Goal: Task Accomplishment & Management: Complete application form

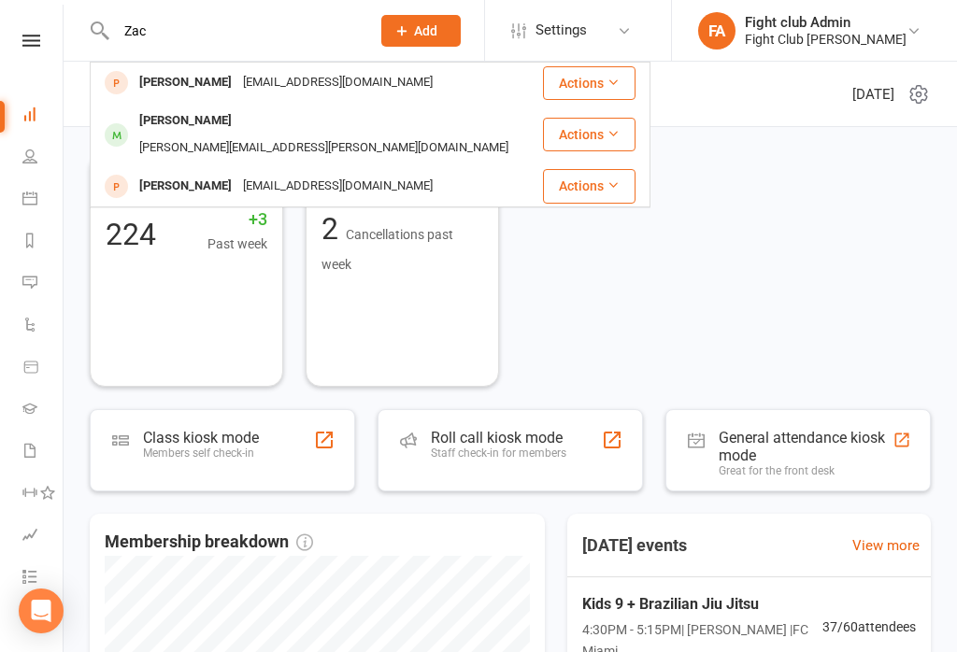
type input "Zac"
click at [213, 100] on div "Zac Endersby Jai@jalfinancial.com.au" at bounding box center [316, 83] width 449 height 38
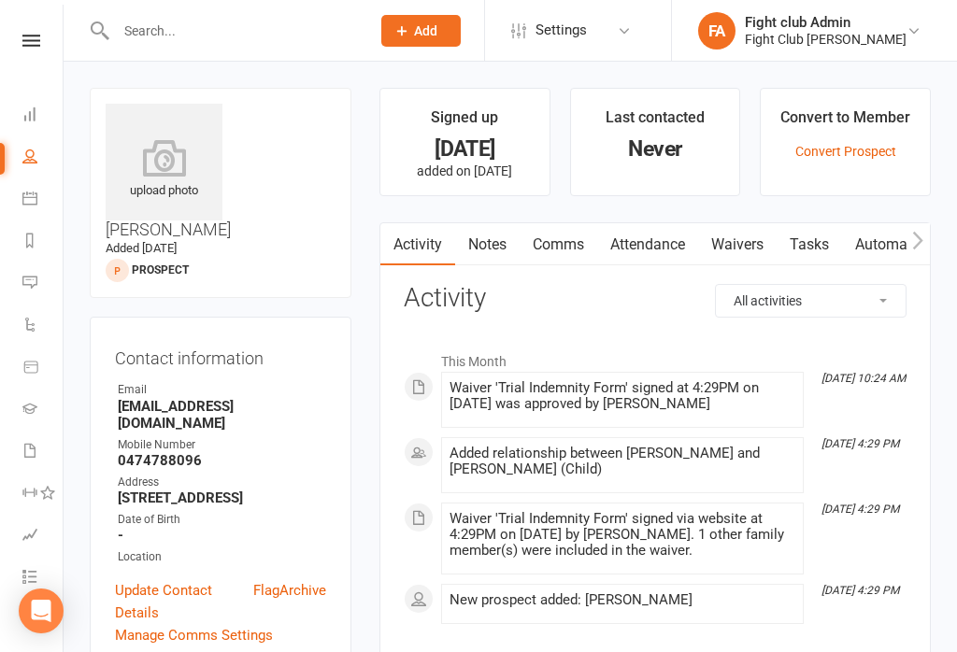
click at [756, 251] on link "Waivers" at bounding box center [737, 244] width 78 height 43
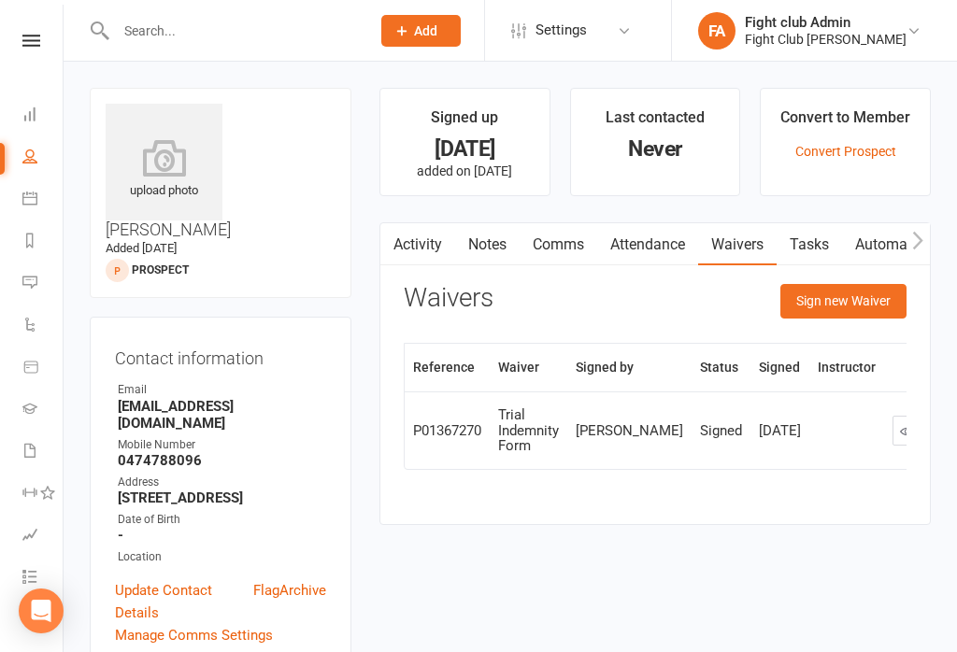
click at [853, 300] on button "Sign new Waiver" at bounding box center [843, 301] width 126 height 34
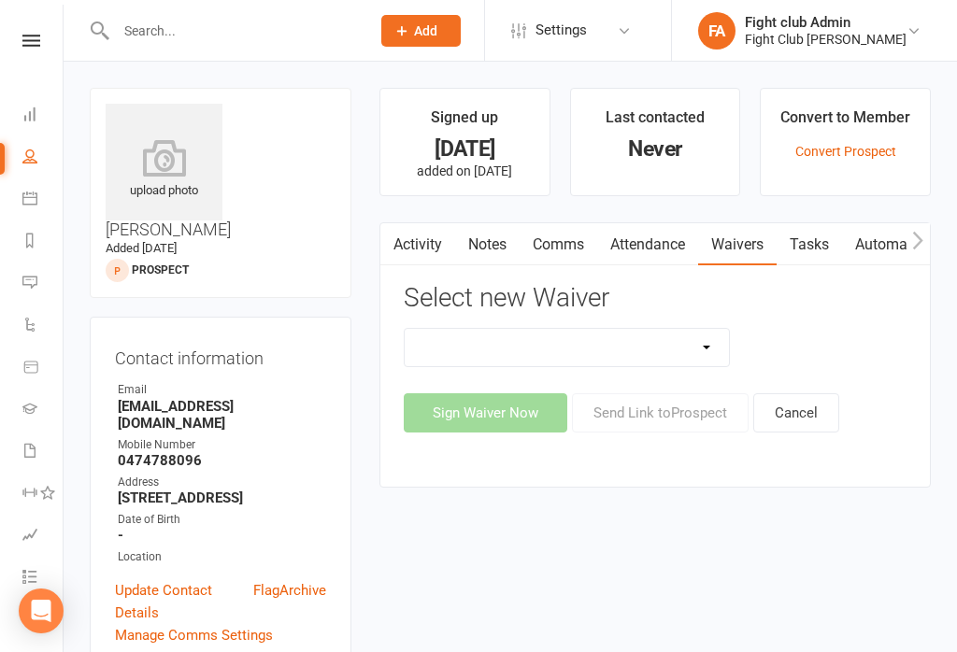
click at [706, 358] on select "Cash Membership Form Membership Enrolment Form Trial Indemnity Form Update of p…" at bounding box center [566, 347] width 324 height 37
select select "1564"
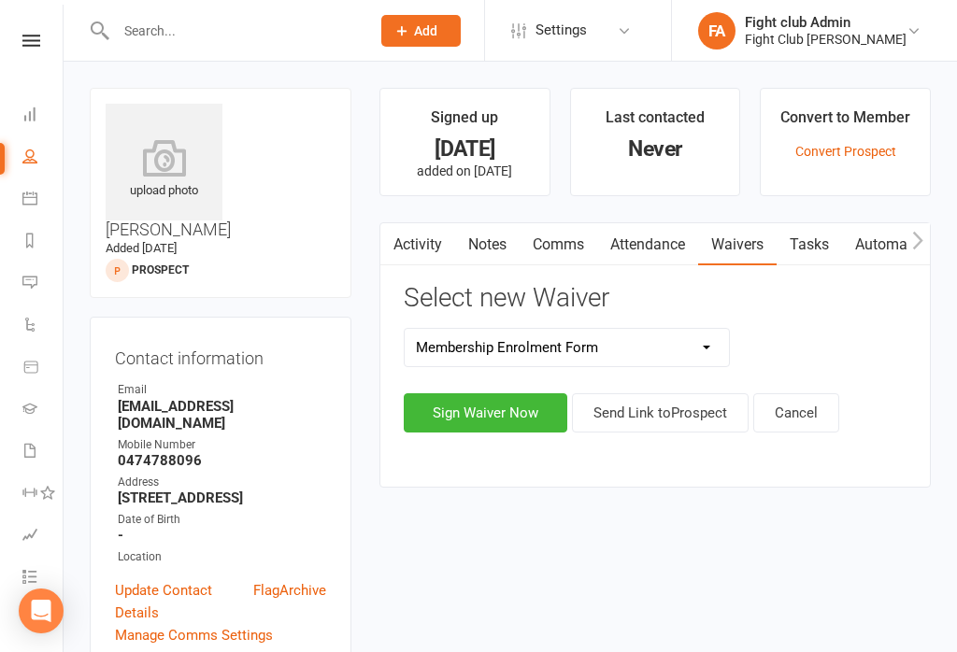
click at [498, 414] on button "Sign Waiver Now" at bounding box center [485, 412] width 163 height 39
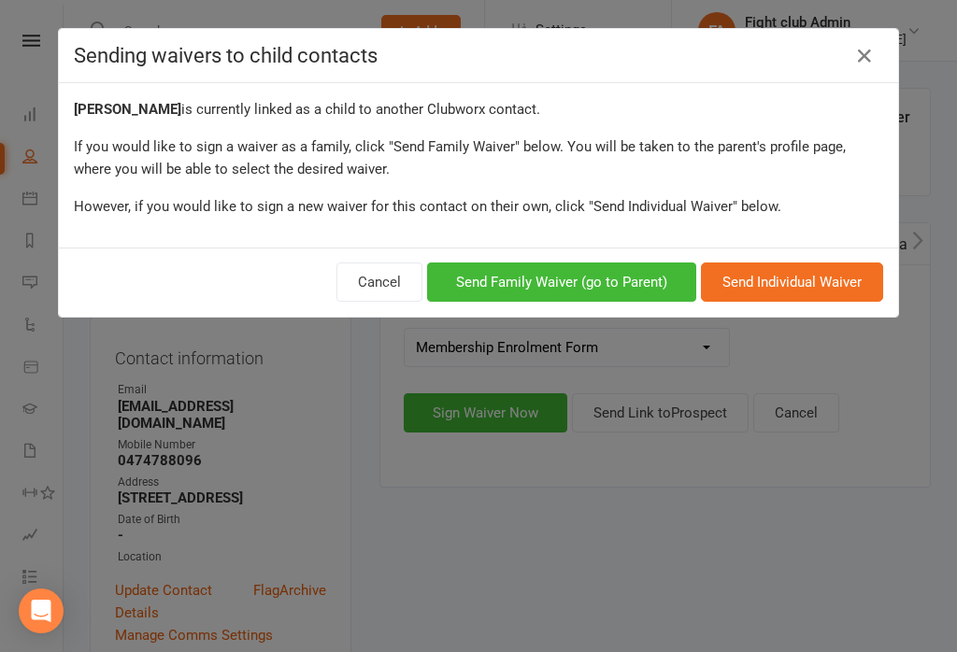
click at [627, 279] on button "Send Family Waiver (go to Parent)" at bounding box center [561, 281] width 269 height 39
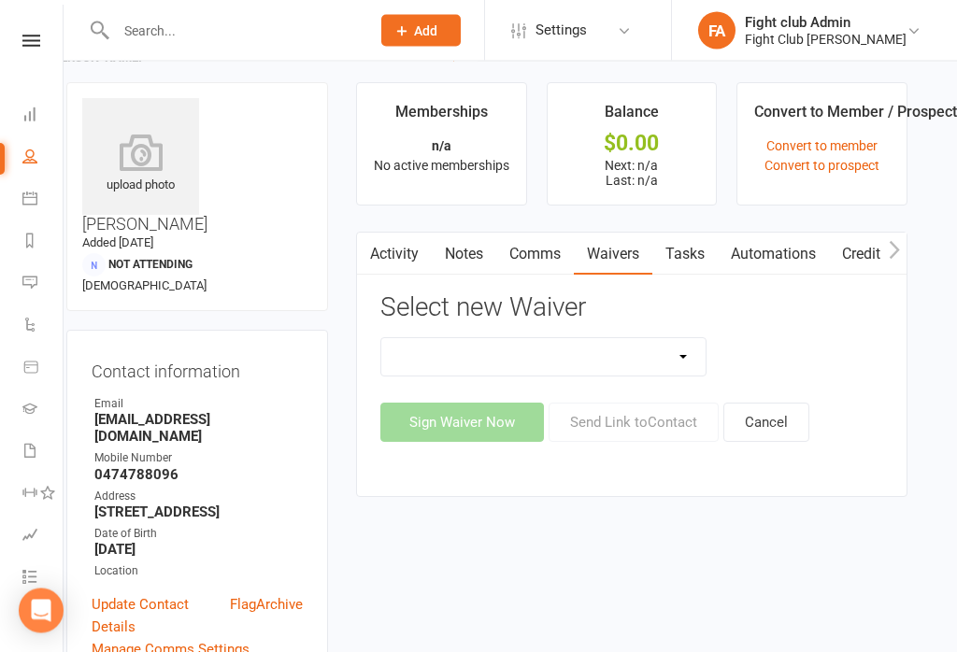
scroll to position [0, 23]
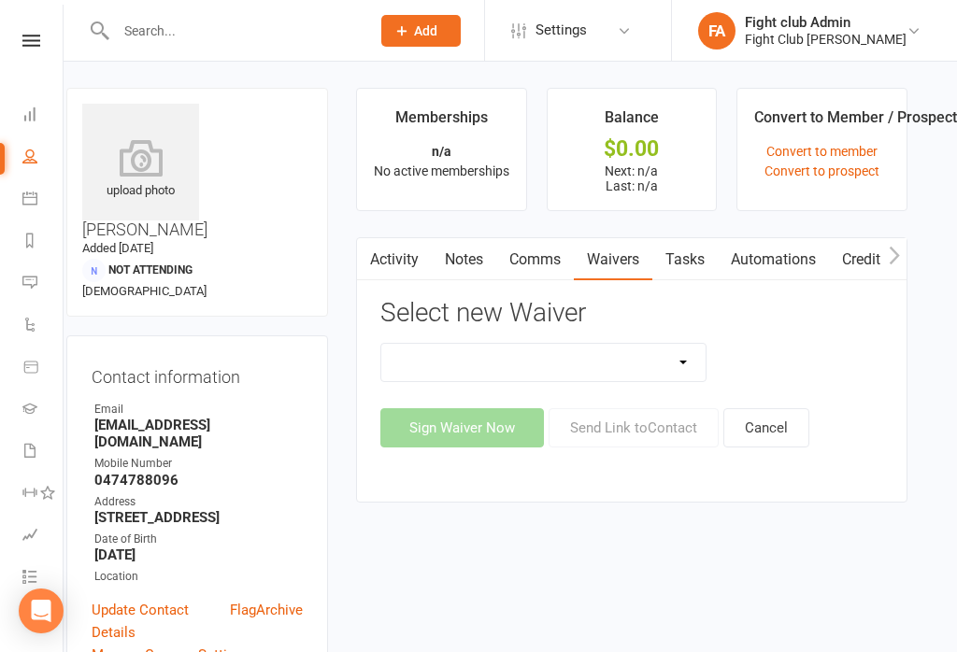
click at [603, 367] on select "Cash Membership Form Membership Enrolment Form Trial Indemnity Form Update of p…" at bounding box center [543, 362] width 324 height 37
select select "1564"
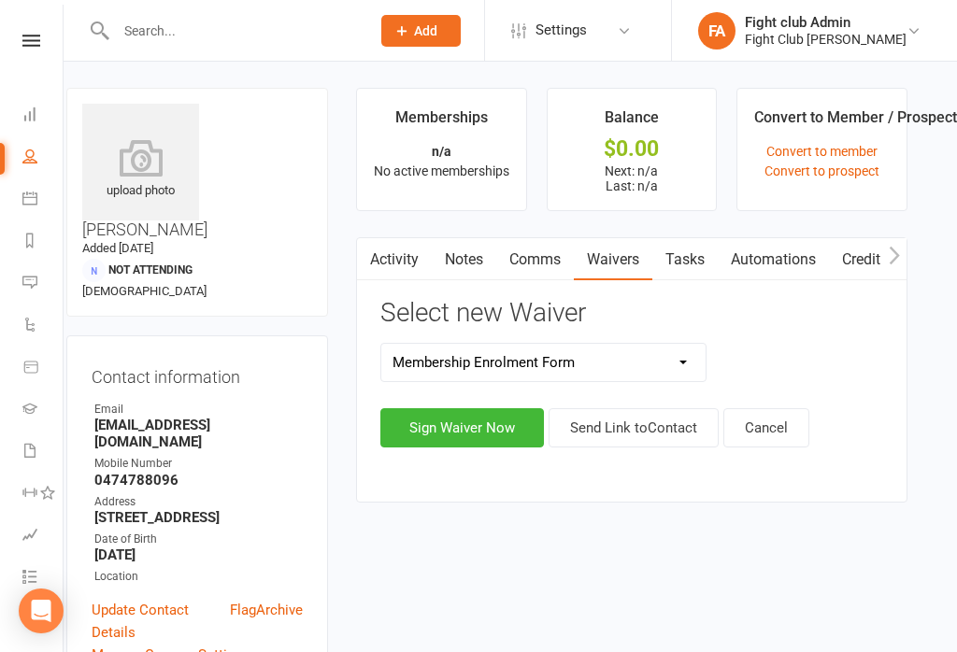
click at [474, 423] on button "Sign Waiver Now" at bounding box center [461, 427] width 163 height 39
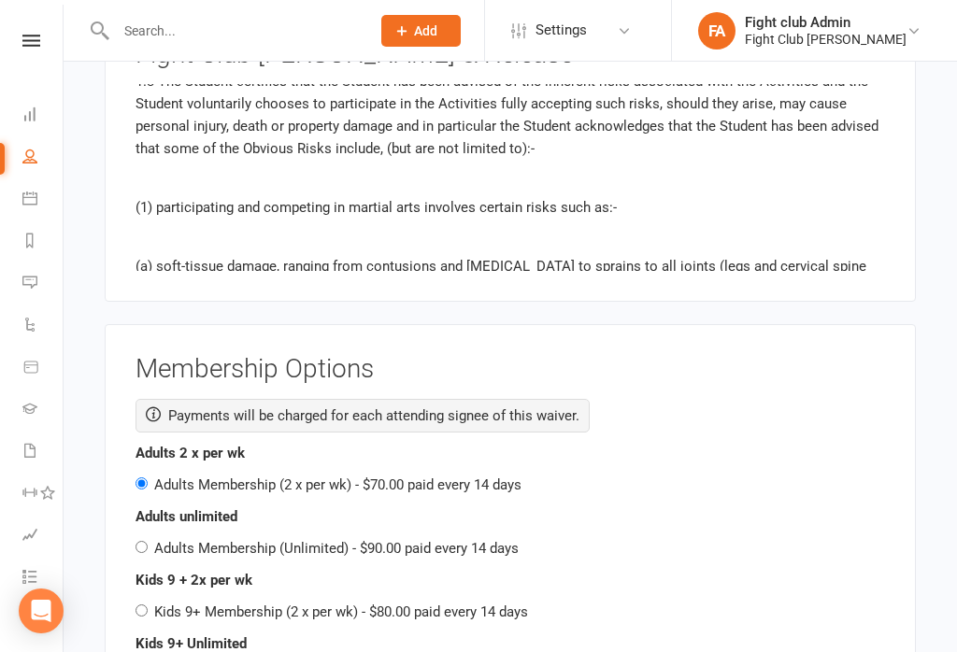
scroll to position [2715, 0]
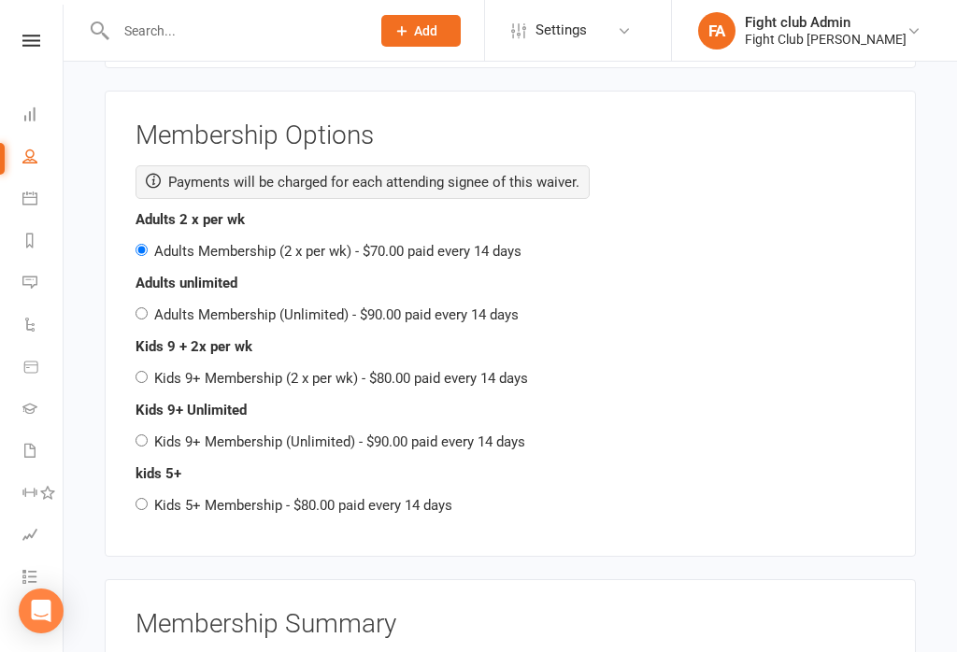
click at [137, 371] on input "Kids 9+ Membership (2 x per wk) - $80.00 paid every 14 days" at bounding box center [141, 377] width 12 height 12
radio input "true"
radio input "false"
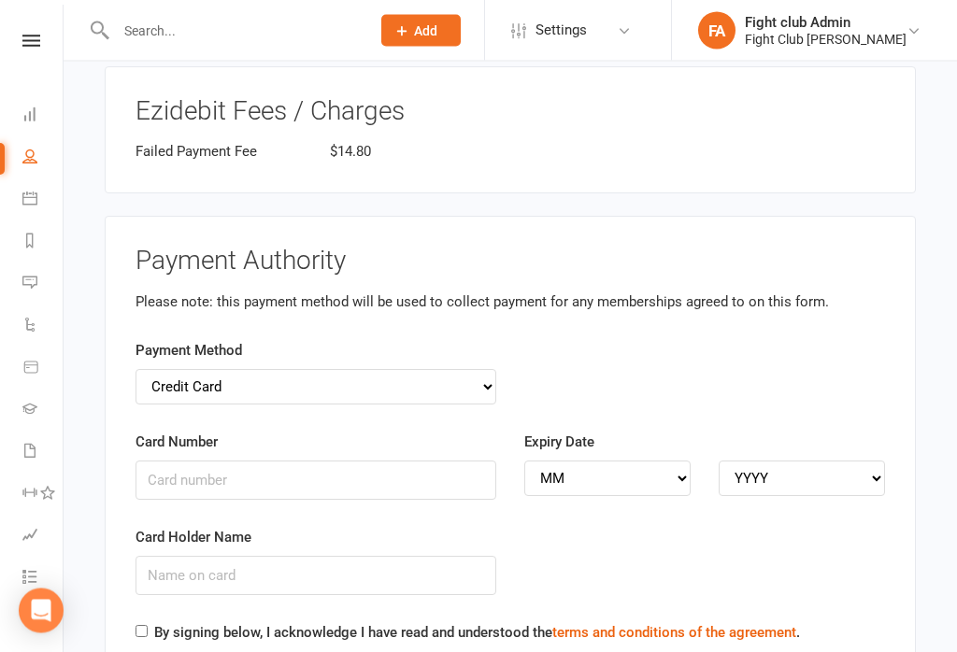
click at [487, 370] on select "Credit Card Bank Account" at bounding box center [315, 387] width 361 height 35
select select "bank_account"
click at [635, 431] on div "Account Number" at bounding box center [704, 465] width 361 height 69
click at [489, 369] on select "Credit Card Bank Account" at bounding box center [315, 386] width 361 height 35
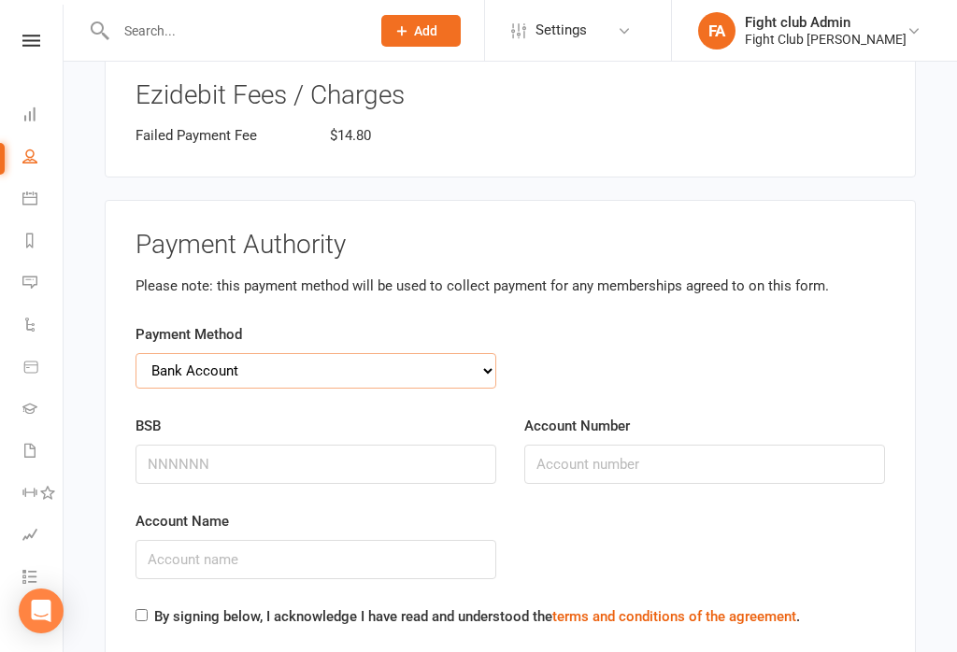
scroll to position [3709, 0]
click at [319, 443] on input "BSB" at bounding box center [315, 462] width 361 height 39
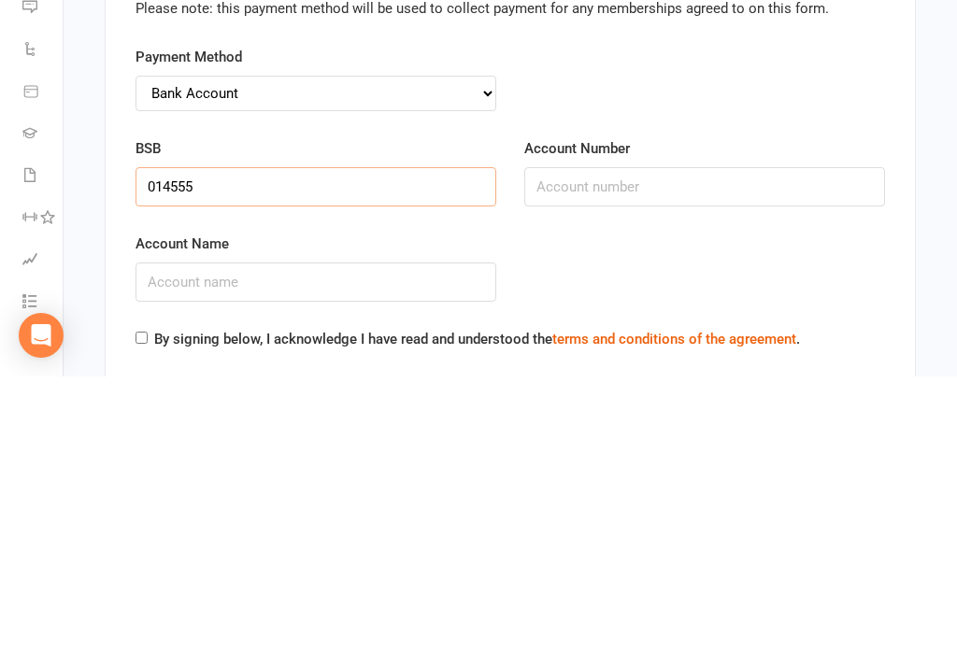
type input "014555"
click at [645, 443] on input "Account Number" at bounding box center [704, 462] width 361 height 39
type input "546886245"
click at [354, 538] on input "Account Name" at bounding box center [315, 557] width 361 height 39
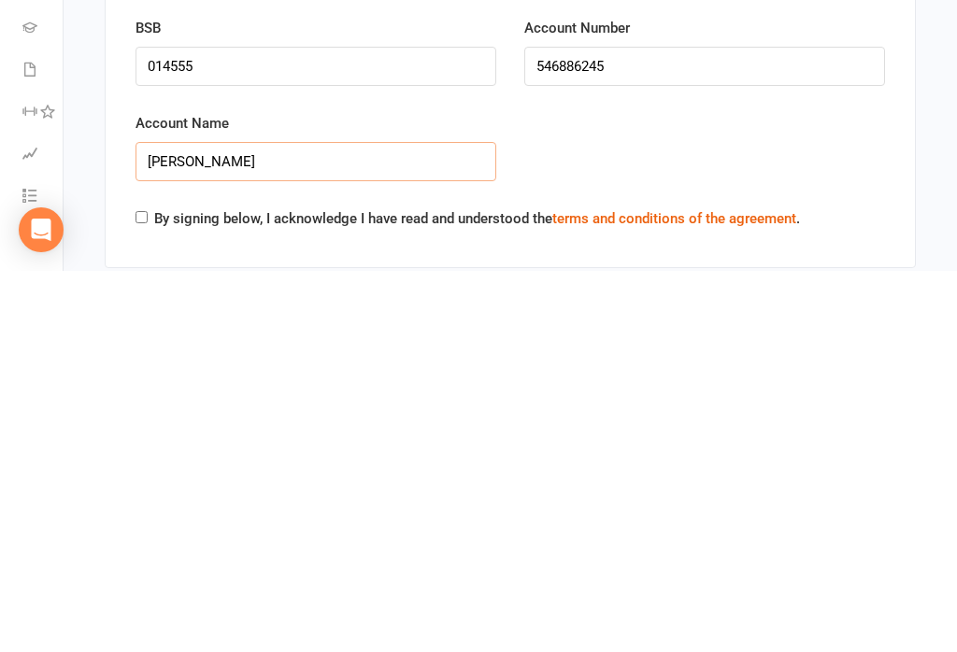
type input "Jai A Endersby"
click at [137, 592] on input "By signing below, I acknowledge I have read and understood the terms and condit…" at bounding box center [141, 598] width 12 height 12
checkbox input "true"
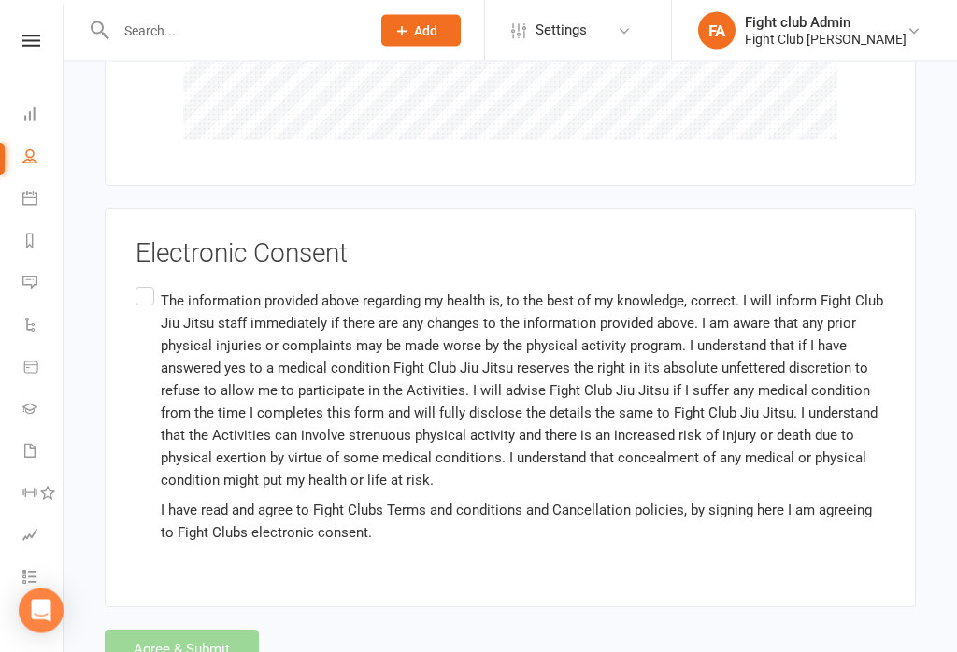
scroll to position [4619, 0]
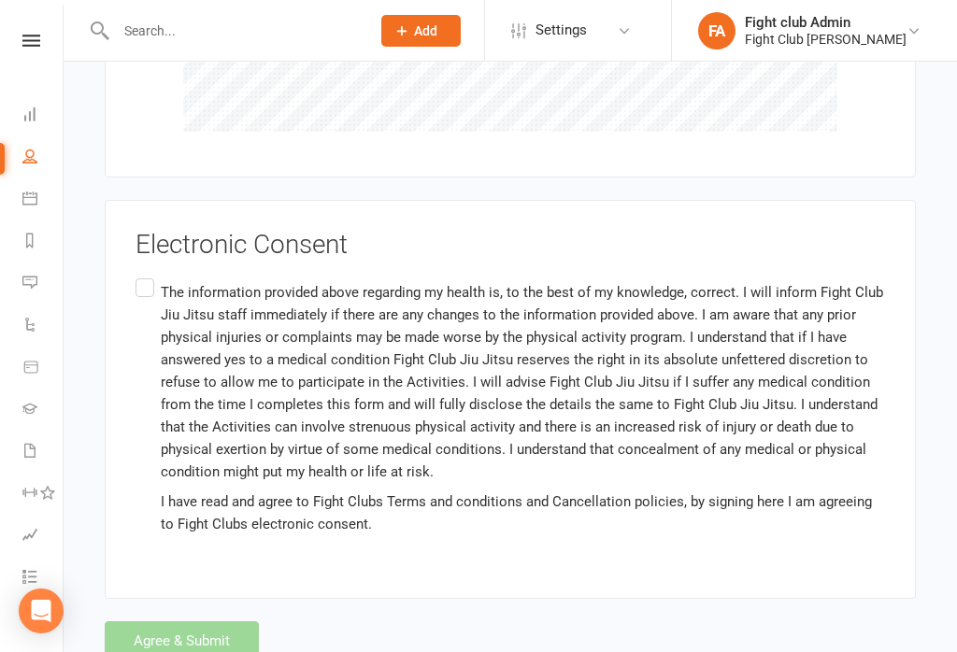
click at [148, 275] on label "The information provided above regarding my health is, to the best of my knowle…" at bounding box center [509, 409] width 749 height 268
click at [148, 275] on input "The information provided above regarding my health is, to the best of my knowle…" at bounding box center [141, 275] width 12 height 0
click at [221, 621] on button "Agree & Submit" at bounding box center [182, 640] width 154 height 39
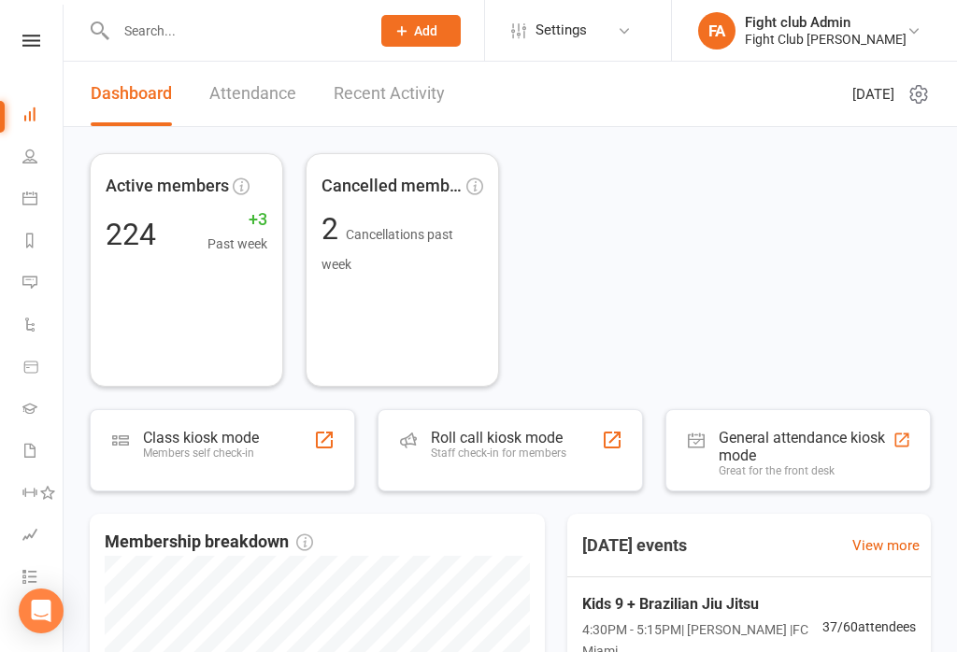
click at [262, 58] on div at bounding box center [223, 30] width 267 height 61
click at [240, 31] on input "text" at bounding box center [233, 31] width 247 height 26
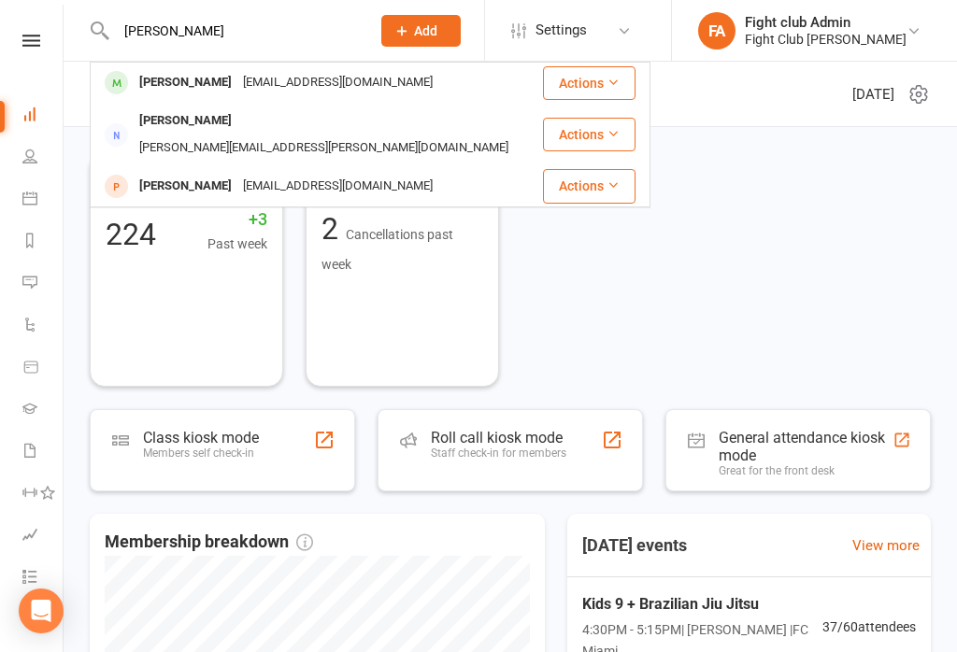
type input "[PERSON_NAME]"
click at [182, 173] on div "[PERSON_NAME]" at bounding box center [186, 186] width 104 height 27
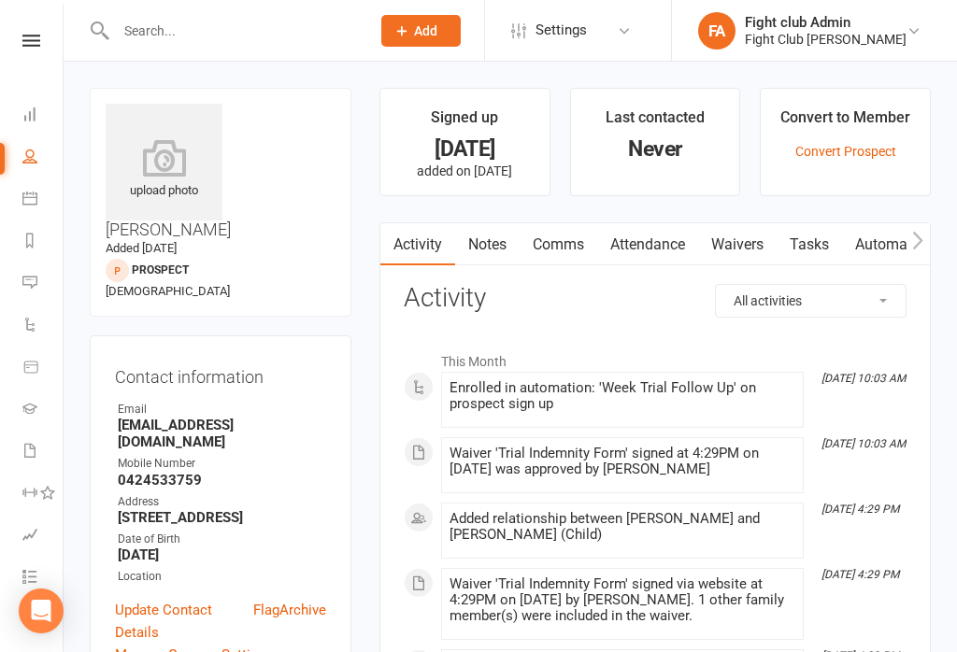
click at [745, 239] on link "Waivers" at bounding box center [737, 244] width 78 height 43
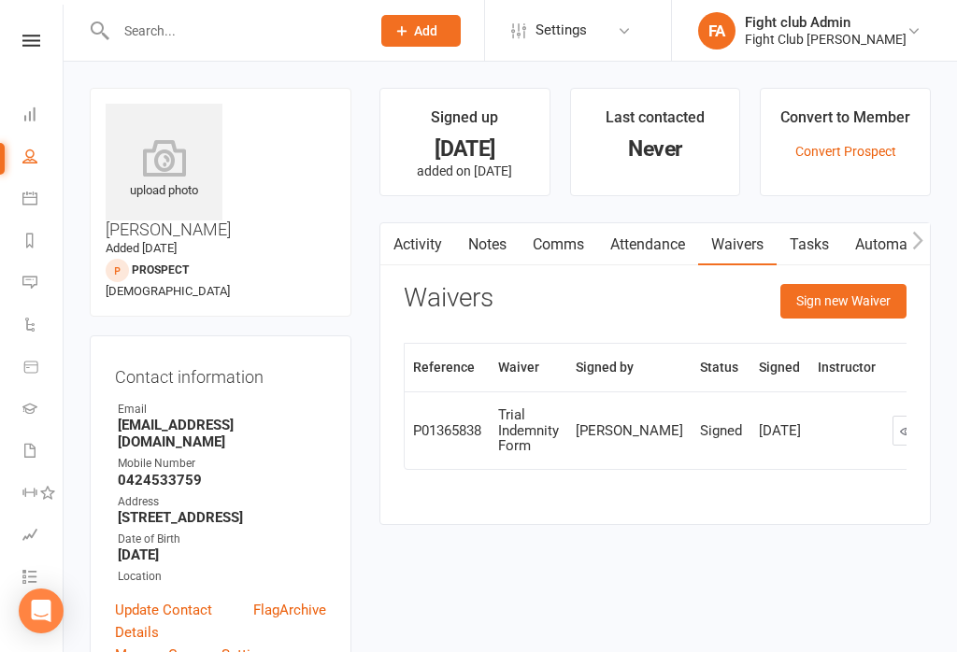
click at [840, 307] on button "Sign new Waiver" at bounding box center [843, 301] width 126 height 34
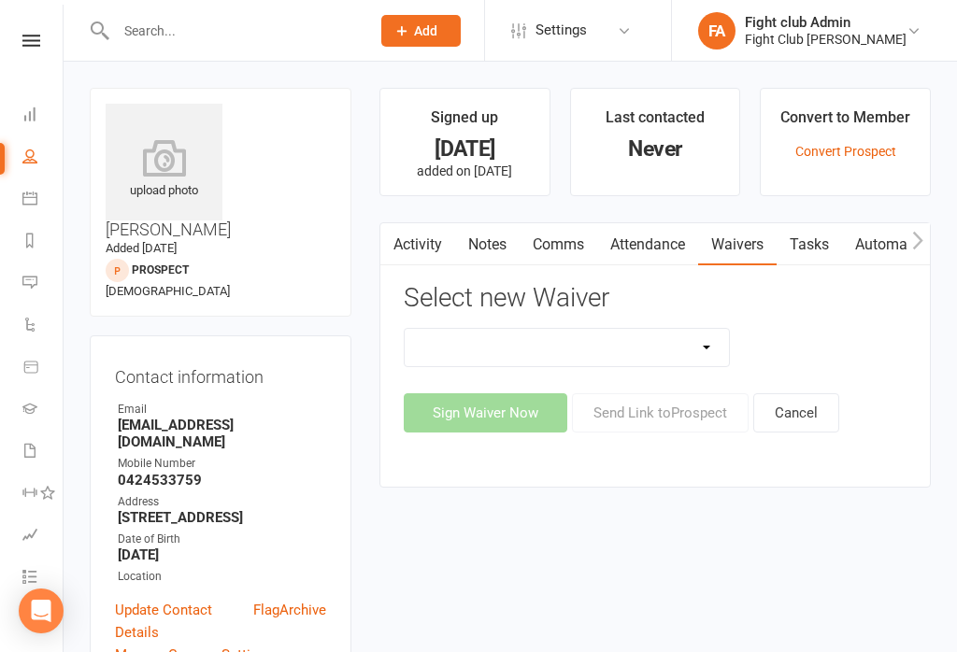
click at [694, 359] on select "Cash Membership Form Membership Enrolment Form Trial Indemnity Form Update of p…" at bounding box center [566, 347] width 324 height 37
select select "1564"
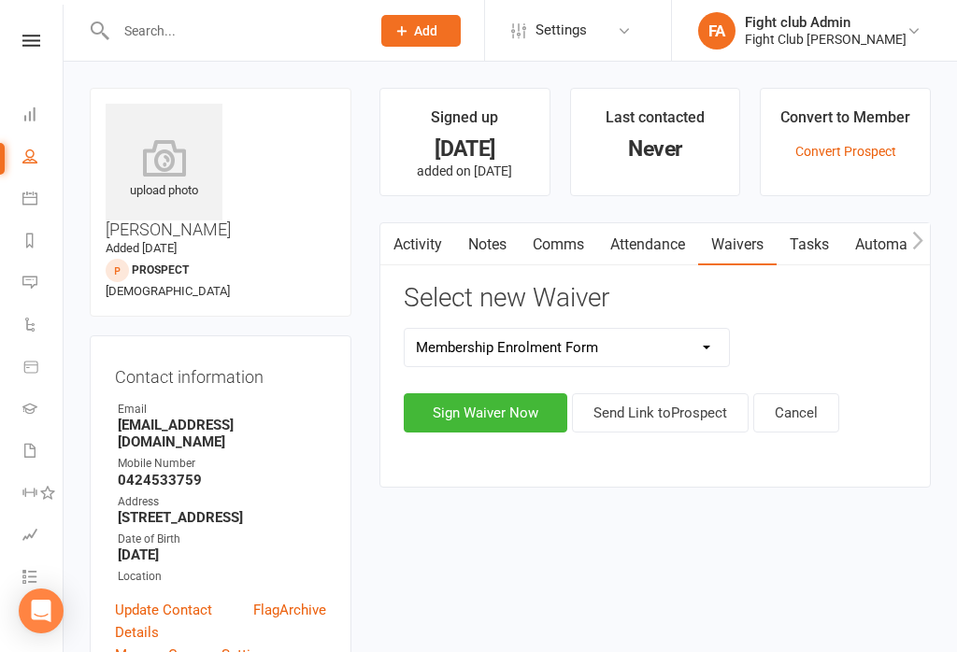
click at [482, 429] on button "Sign Waiver Now" at bounding box center [485, 412] width 163 height 39
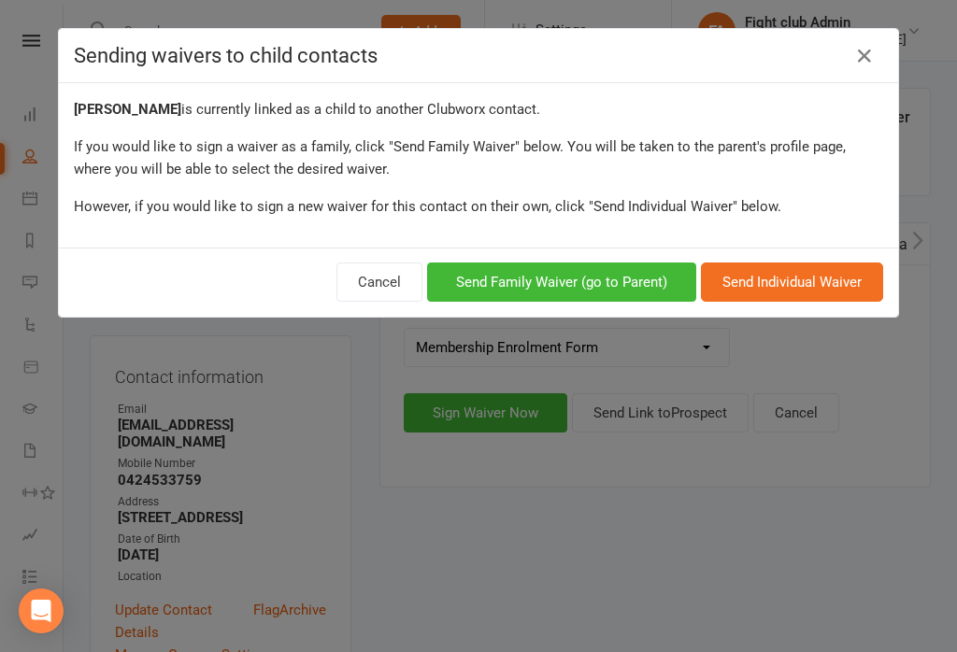
click at [585, 291] on button "Send Family Waiver (go to Parent)" at bounding box center [561, 281] width 269 height 39
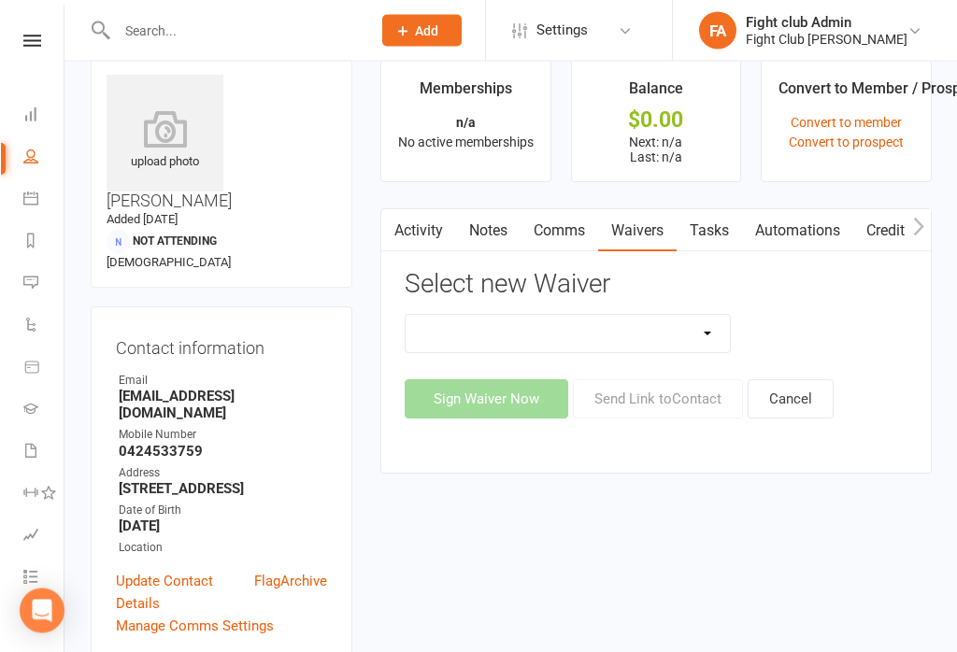
scroll to position [29, 0]
click at [716, 327] on select "Cash Membership Form Membership Enrolment Form Trial Indemnity Form Update of p…" at bounding box center [566, 333] width 324 height 37
select select "1564"
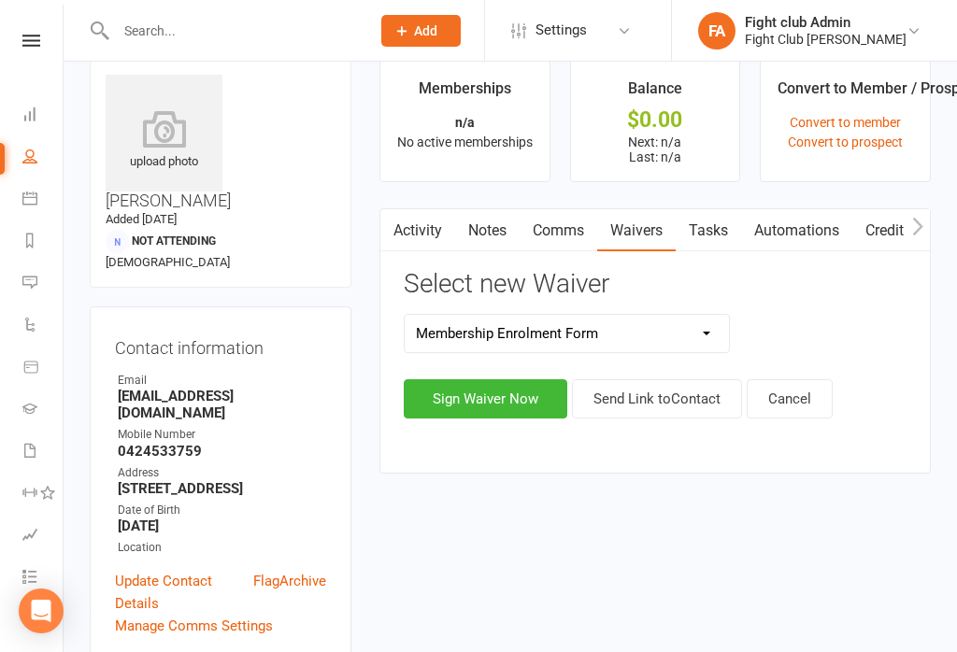
click at [496, 399] on button "Sign Waiver Now" at bounding box center [485, 398] width 163 height 39
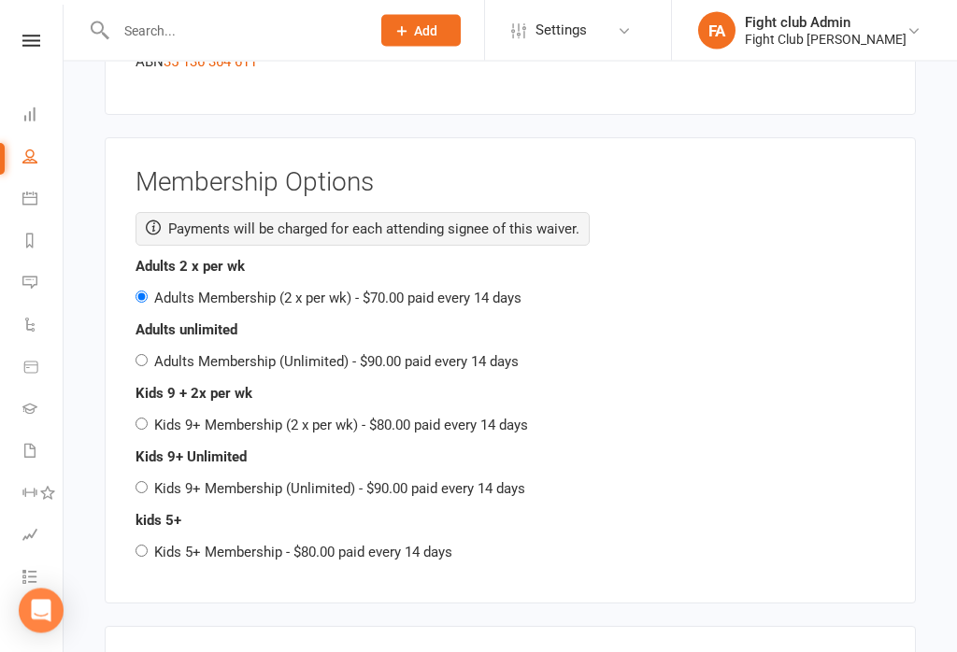
scroll to position [2887, 0]
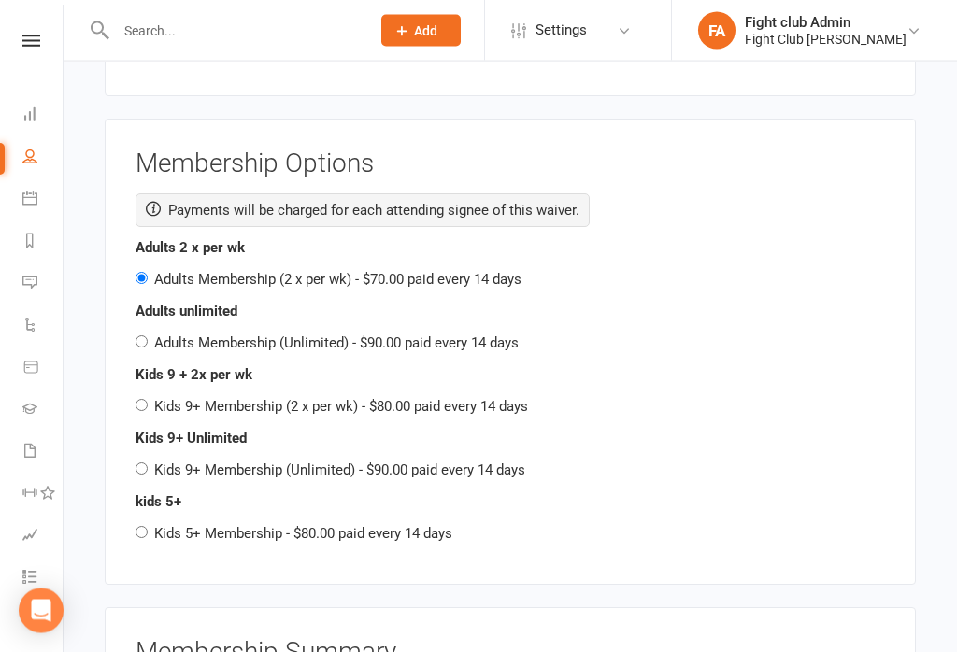
click at [137, 400] on input "Kids 9+ Membership (2 x per wk) - $80.00 paid every 14 days" at bounding box center [141, 406] width 12 height 12
radio input "true"
radio input "false"
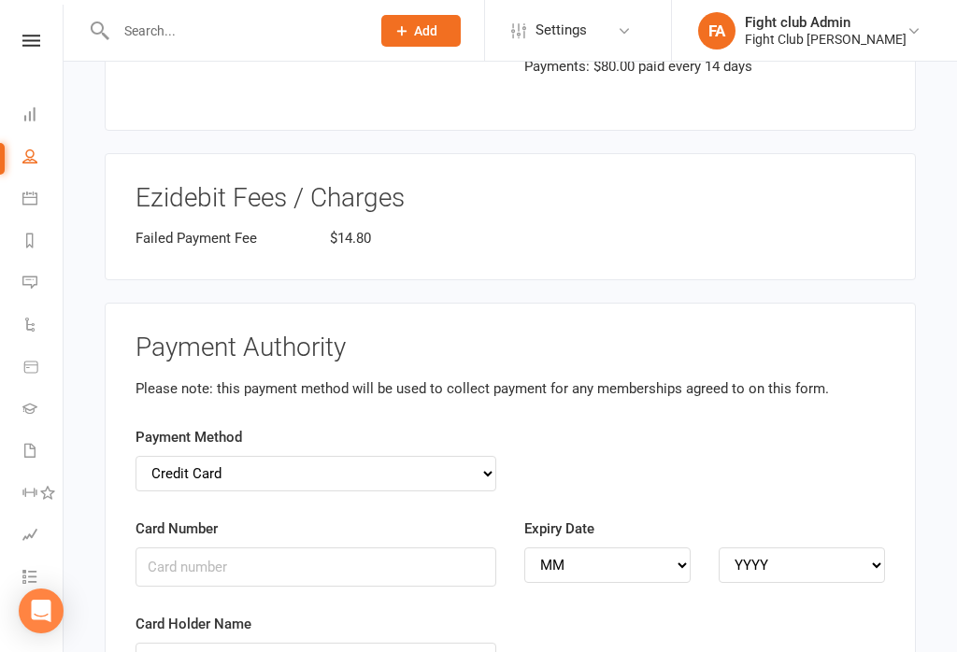
scroll to position [3661, 0]
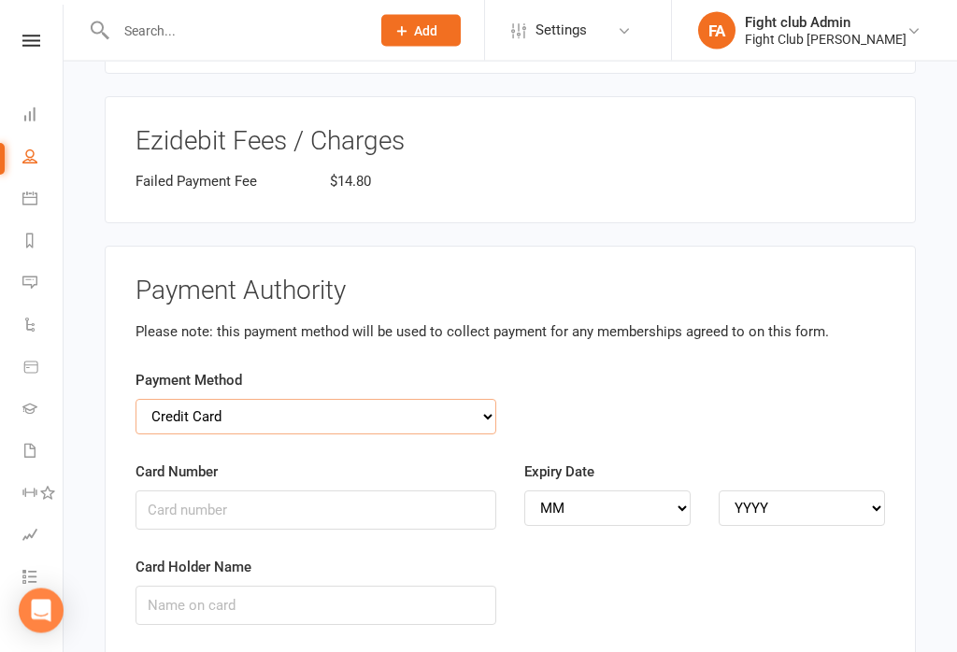
click at [478, 400] on select "Credit Card Bank Account" at bounding box center [315, 417] width 361 height 35
select select "bank_account"
click at [477, 399] on select "Credit Card Bank Account" at bounding box center [315, 416] width 361 height 35
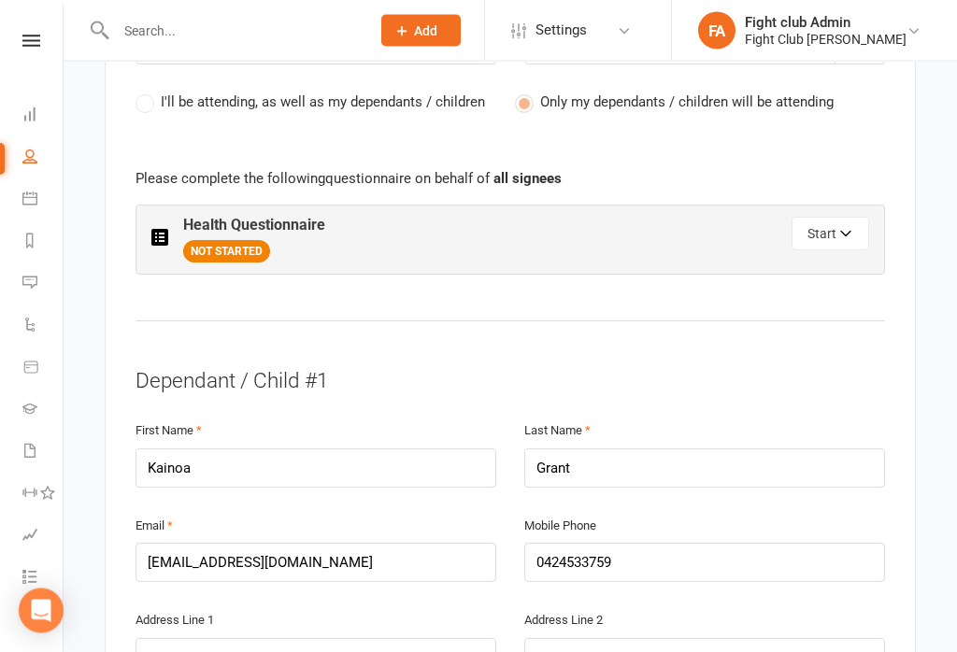
scroll to position [982, 0]
click at [837, 219] on button "Start" at bounding box center [830, 236] width 78 height 34
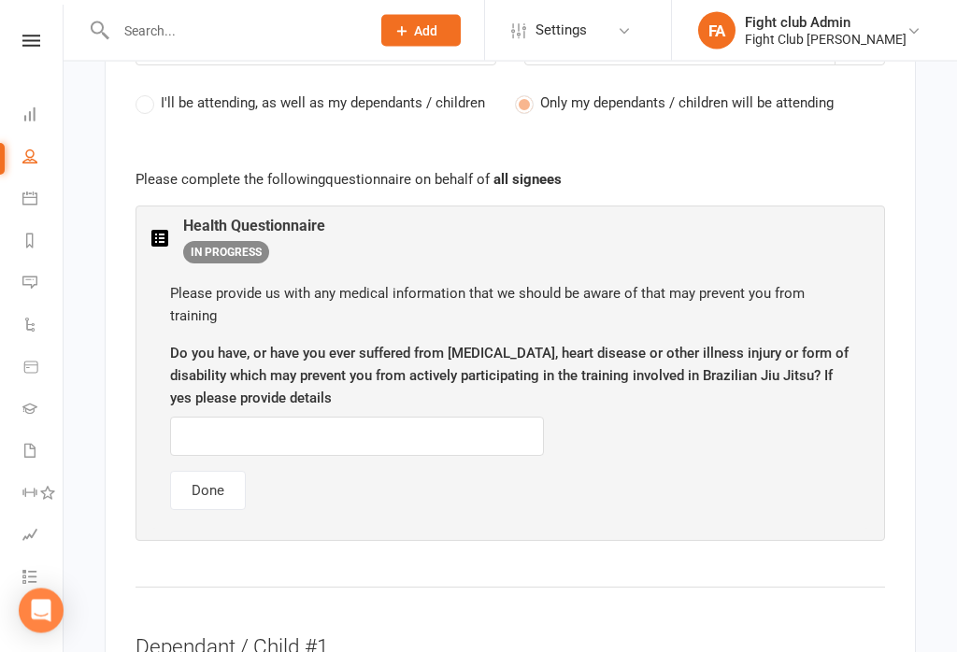
scroll to position [983, 0]
click at [405, 417] on input "text" at bounding box center [357, 436] width 374 height 39
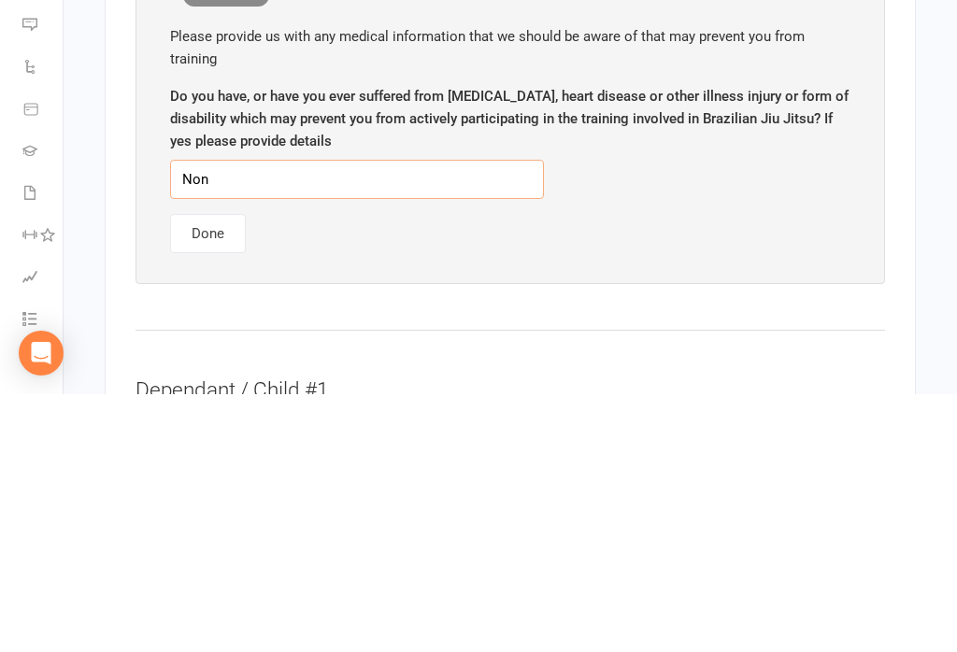
type input "None"
click at [213, 472] on button "Done" at bounding box center [208, 491] width 76 height 39
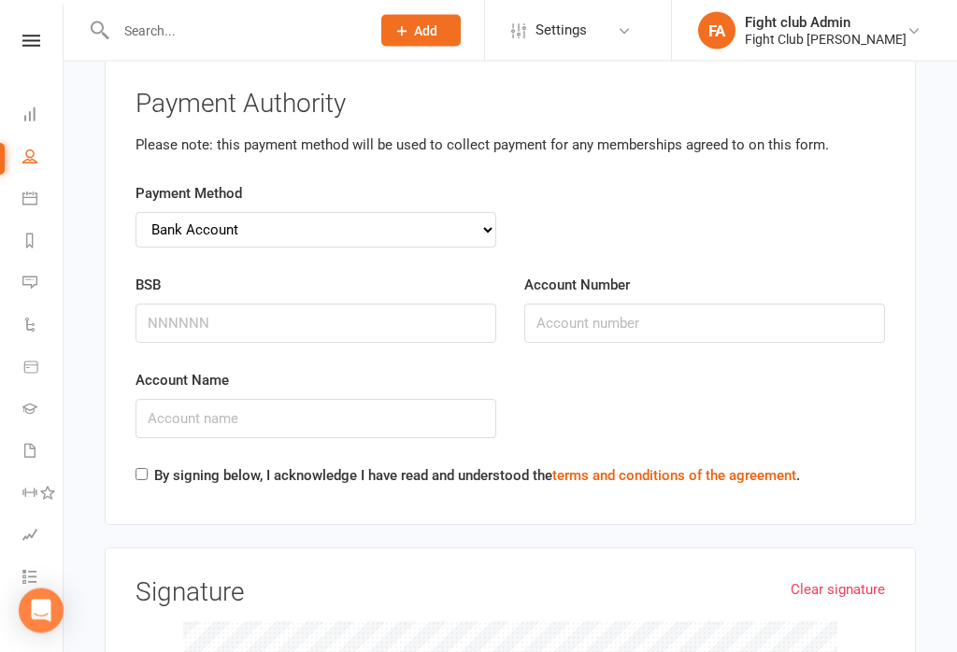
scroll to position [3850, 0]
click at [287, 304] on input "BSB" at bounding box center [315, 323] width 361 height 39
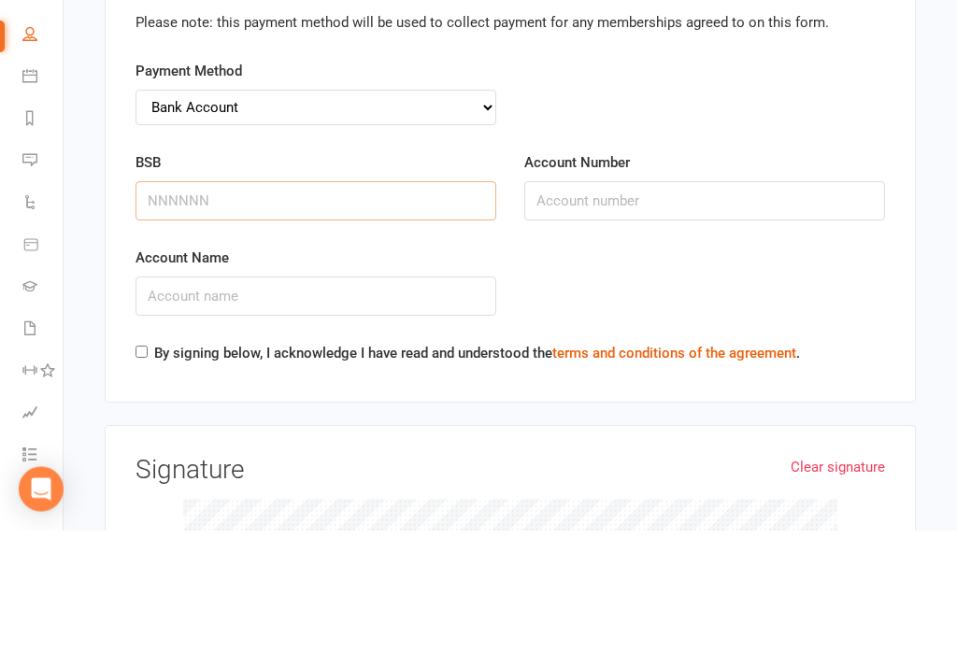
click at [246, 304] on input "BSB" at bounding box center [315, 323] width 361 height 39
type input "062207"
click at [652, 304] on input "Account Number" at bounding box center [704, 323] width 361 height 39
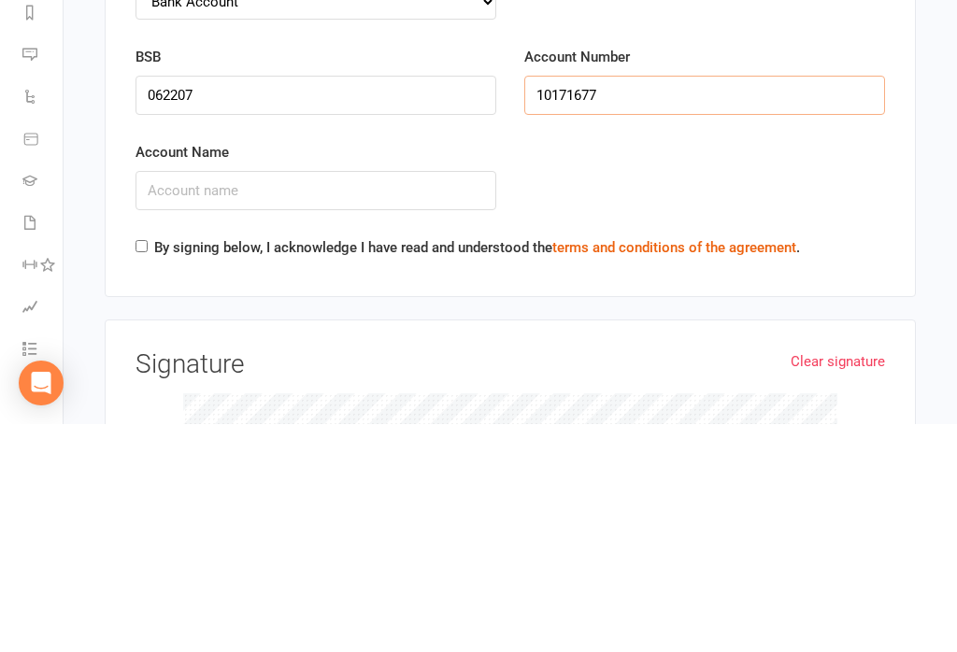
type input "10171677"
click at [370, 399] on input "Account Name" at bounding box center [315, 418] width 361 height 39
type input "[PERSON_NAME]"
click at [162, 464] on label "By signing below, I acknowledge I have read and understood the terms and condit…" at bounding box center [476, 475] width 645 height 22
click at [148, 468] on input "By signing below, I acknowledge I have read and understood the terms and condit…" at bounding box center [141, 474] width 12 height 12
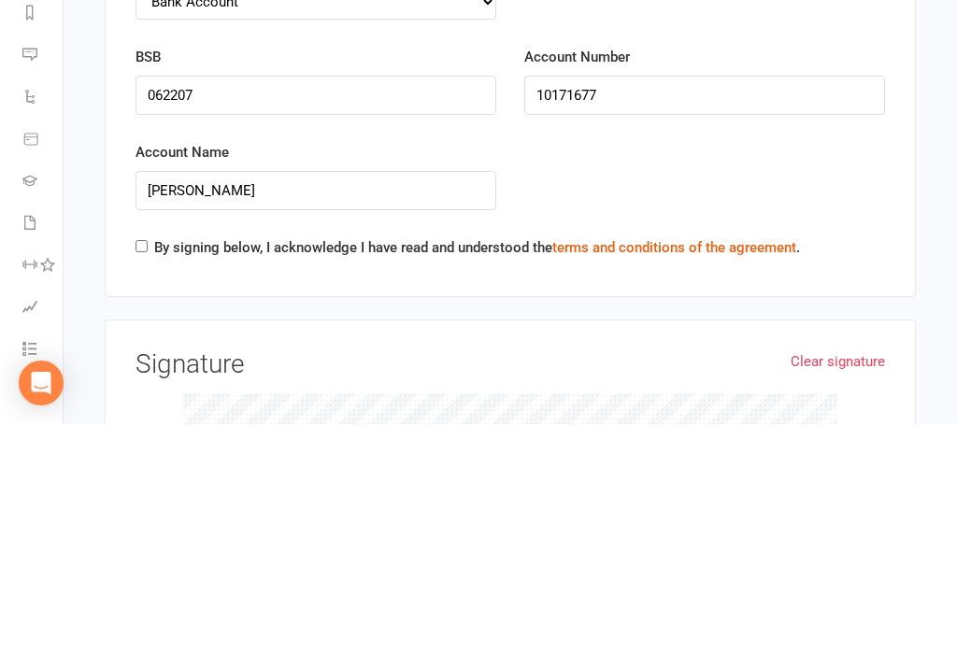
checkbox input "true"
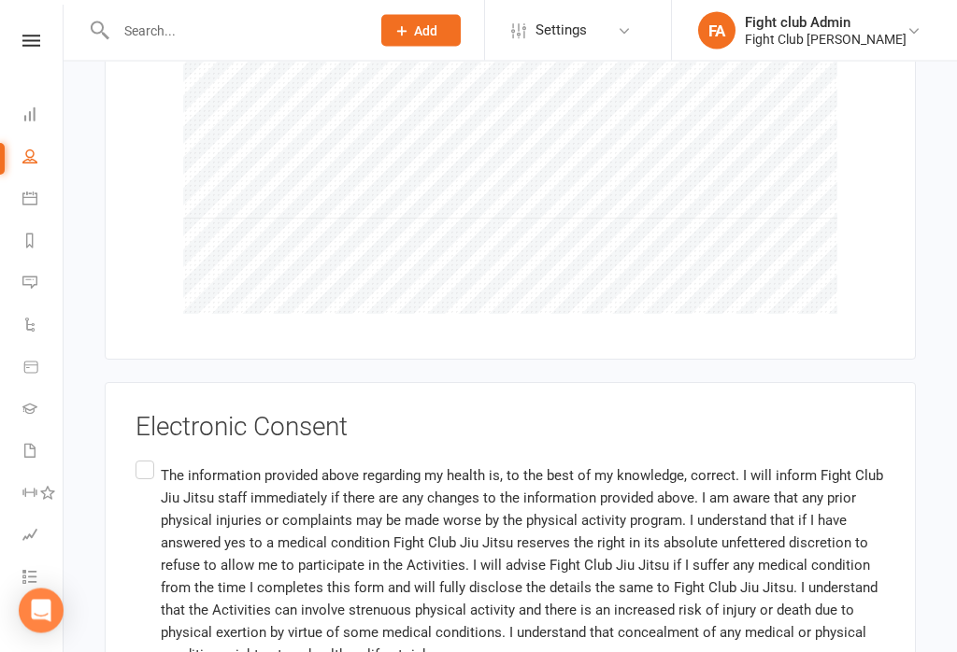
scroll to position [4437, 0]
click at [142, 457] on label "The information provided above regarding my health is, to the best of my knowle…" at bounding box center [509, 591] width 749 height 268
click at [142, 457] on input "The information provided above regarding my health is, to the best of my knowle…" at bounding box center [141, 457] width 12 height 0
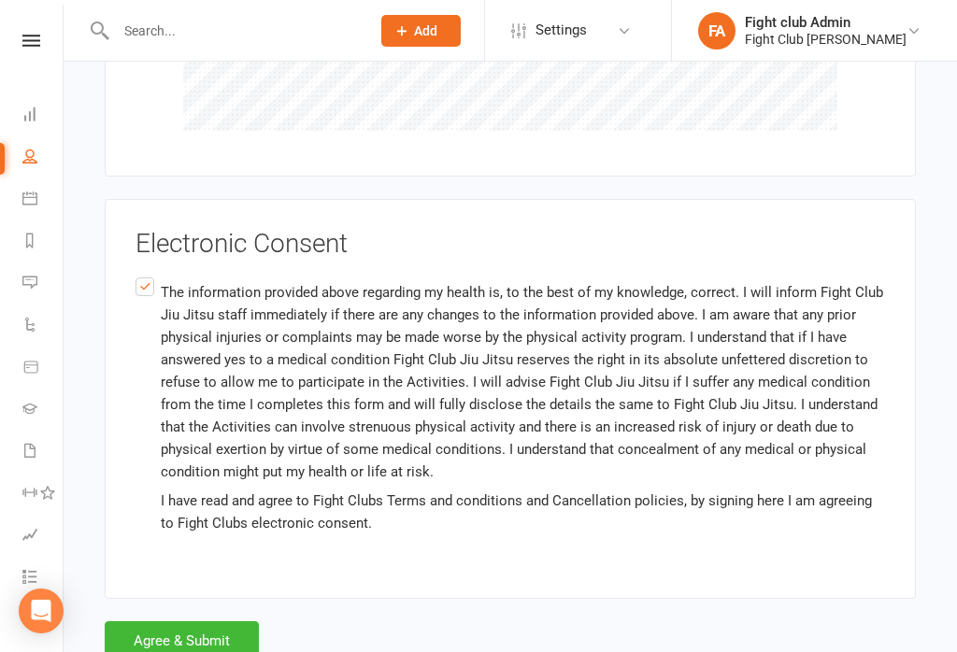
click at [211, 621] on button "Agree & Submit" at bounding box center [182, 640] width 154 height 39
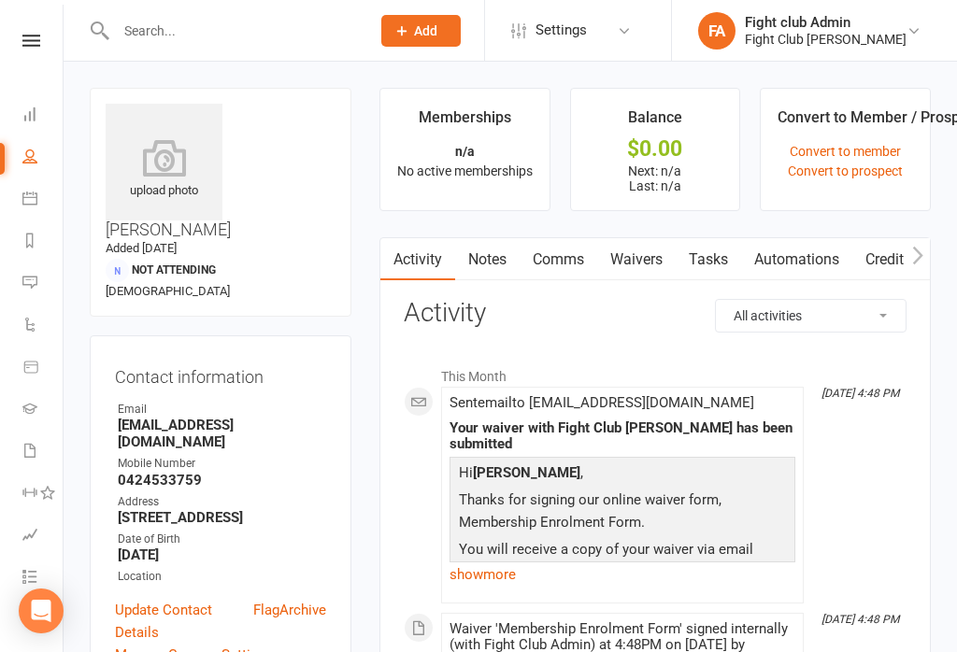
click at [279, 18] on input "text" at bounding box center [233, 31] width 247 height 26
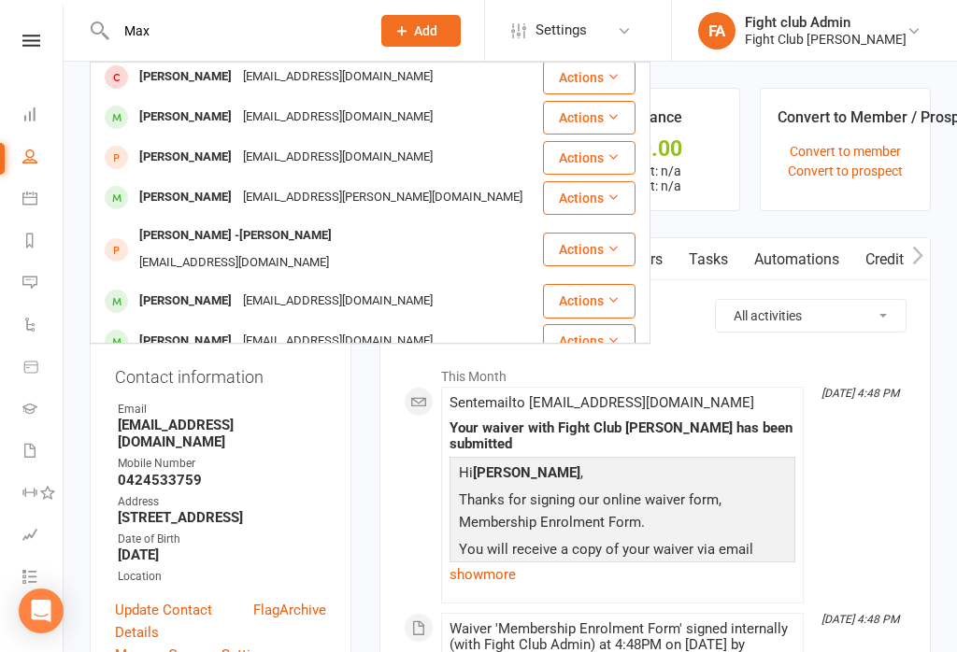
scroll to position [36, 0]
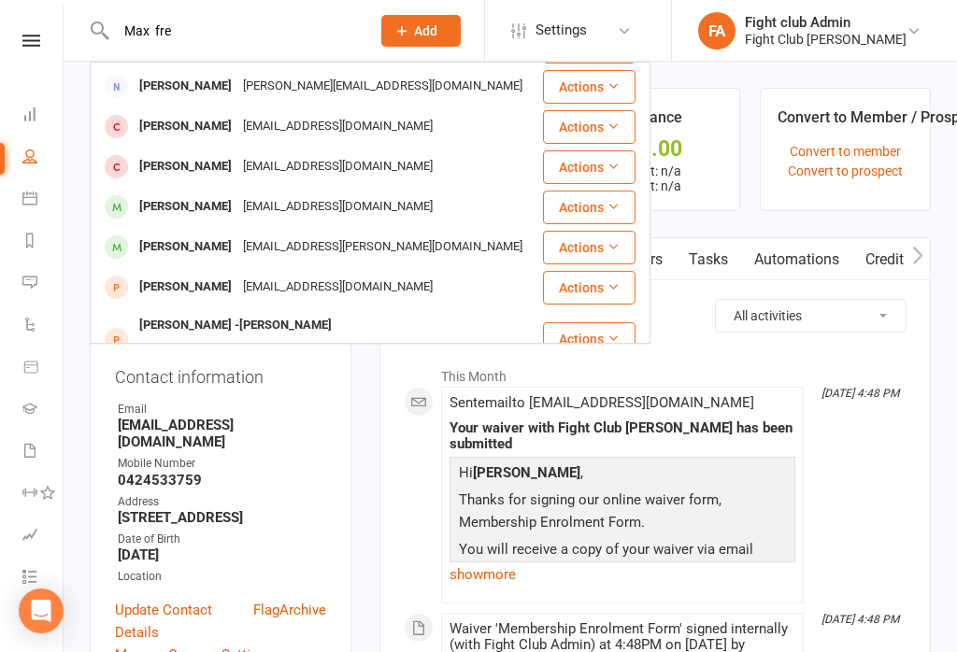
type input "Max fre"
click at [317, 83] on div "[PERSON_NAME][EMAIL_ADDRESS][DOMAIN_NAME]" at bounding box center [382, 86] width 291 height 27
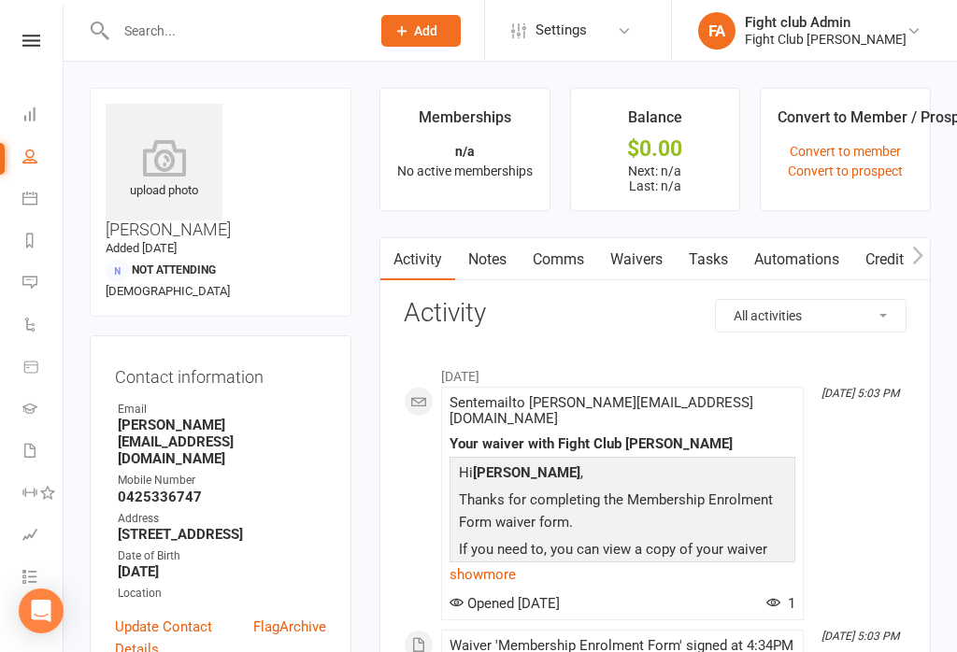
click at [252, 40] on input "text" at bounding box center [233, 31] width 247 height 26
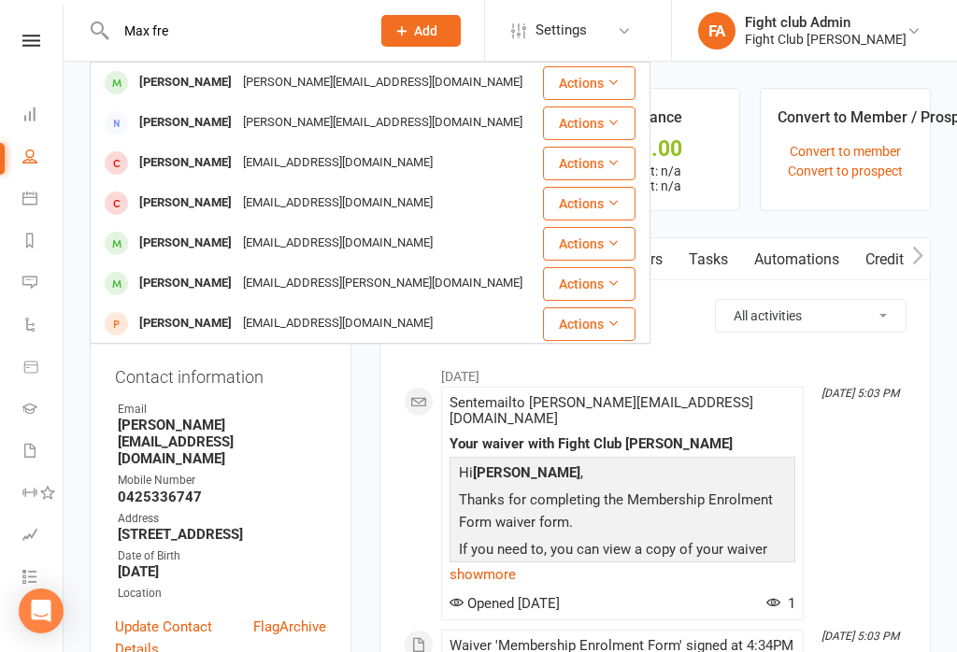
type input "Max fre"
click at [206, 79] on div "[PERSON_NAME]" at bounding box center [186, 82] width 104 height 27
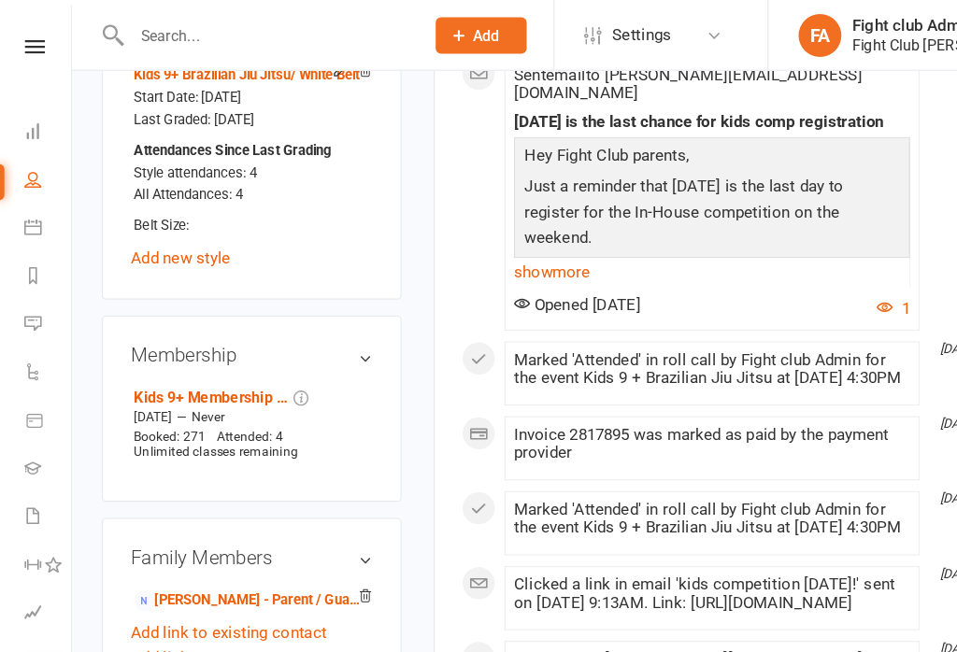
scroll to position [1009, 0]
click at [318, 301] on h3 "Membership" at bounding box center [220, 310] width 211 height 19
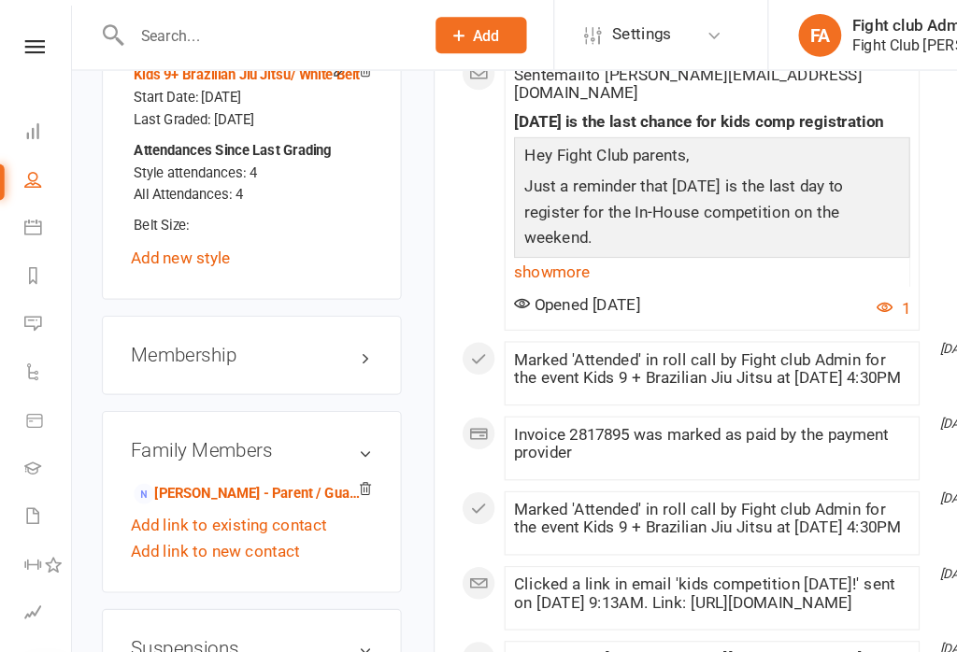
click at [312, 301] on h3 "Membership" at bounding box center [220, 310] width 211 height 19
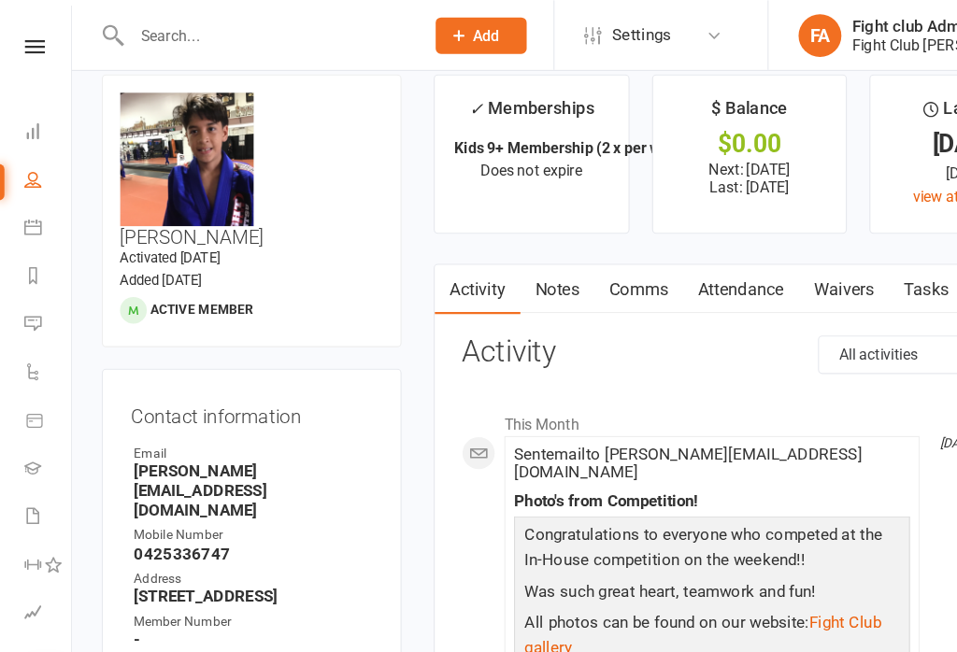
scroll to position [23, 0]
